Goal: Information Seeking & Learning: Learn about a topic

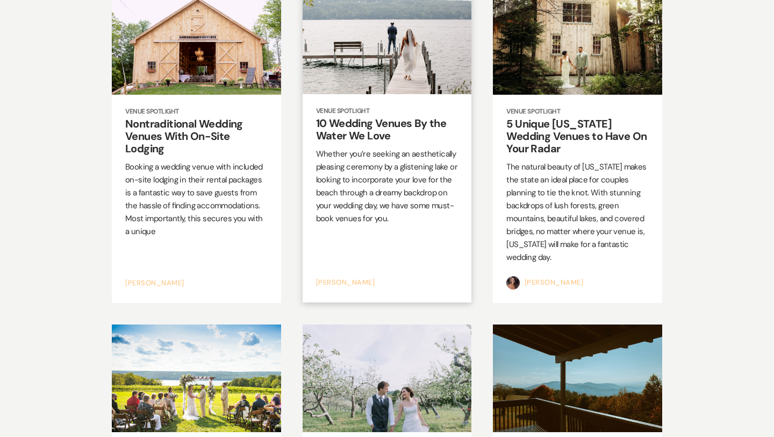
scroll to position [192, 0]
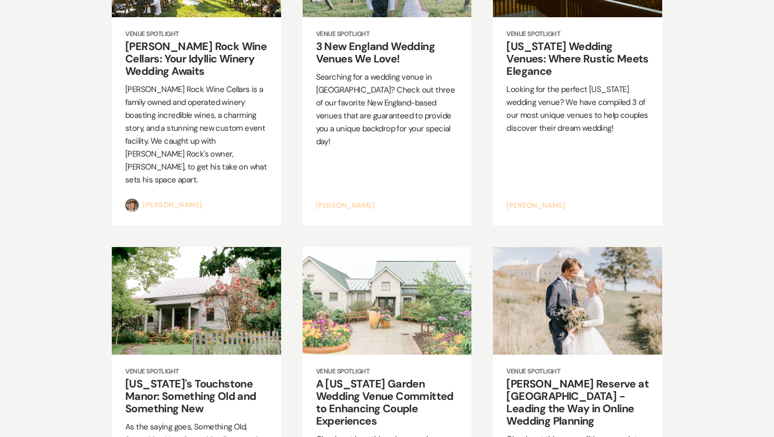
scroll to position [567, 0]
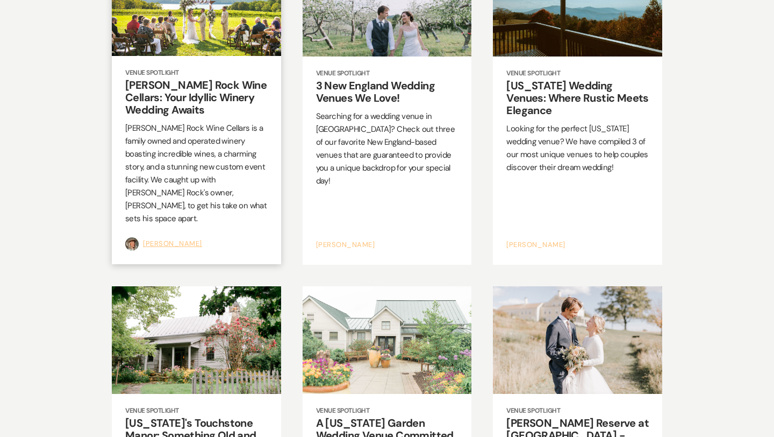
click at [199, 239] on link "[PERSON_NAME]" at bounding box center [172, 243] width 59 height 9
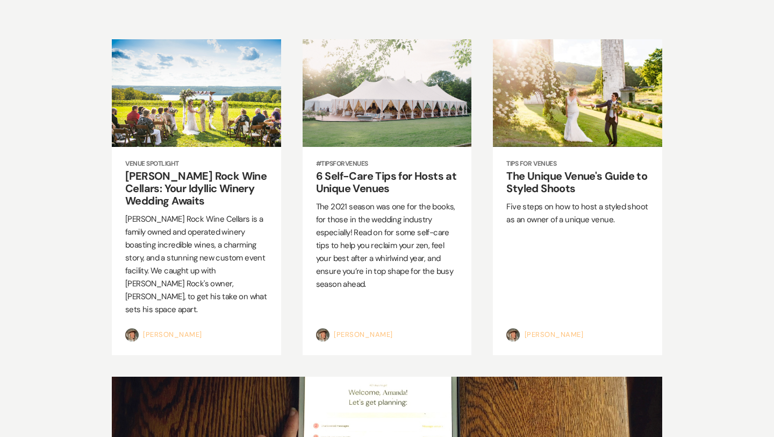
scroll to position [181, 0]
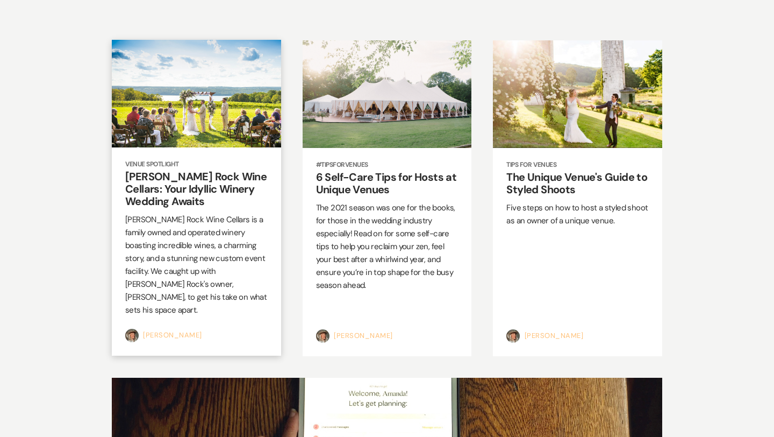
click at [196, 178] on h2 "[PERSON_NAME] Rock Wine Cellars: Your Idyllic Winery Wedding Awaits" at bounding box center [196, 188] width 142 height 37
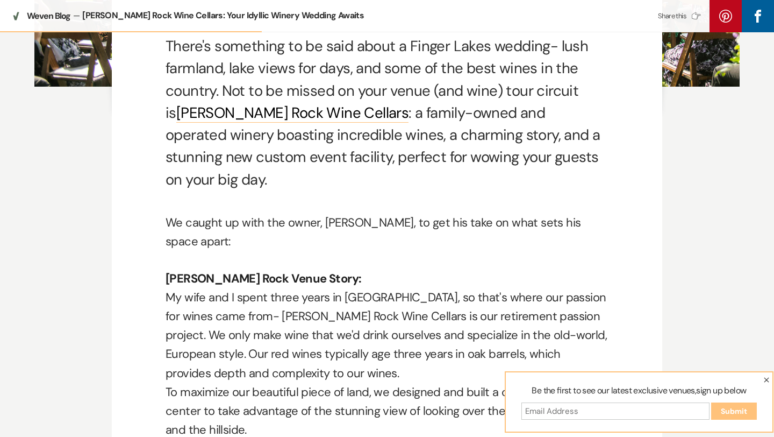
scroll to position [408, 0]
